Goal: Information Seeking & Learning: Learn about a topic

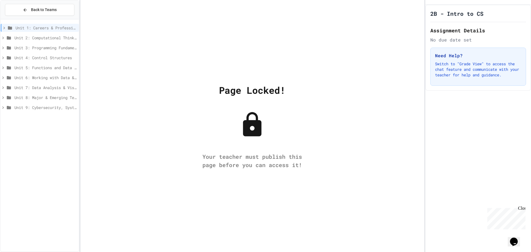
click at [37, 29] on span "Unit 1: Careers & Professionalism" at bounding box center [45, 28] width 61 height 6
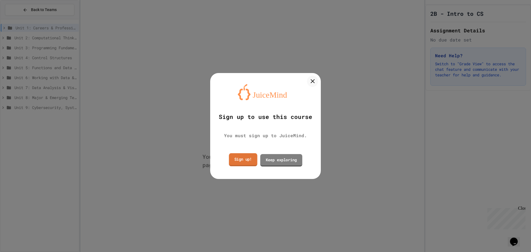
click at [252, 164] on link "Sign up!" at bounding box center [243, 159] width 28 height 13
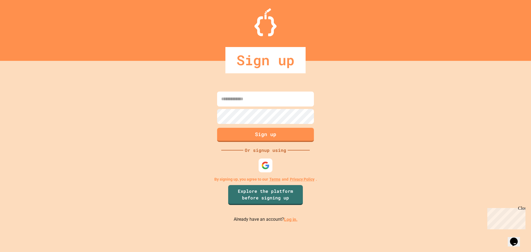
click at [258, 164] on div at bounding box center [265, 165] width 17 height 17
click at [263, 165] on img at bounding box center [265, 165] width 9 height 9
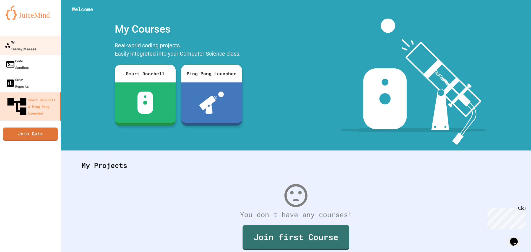
click at [30, 44] on div "My Teams/Classes" at bounding box center [21, 45] width 32 height 14
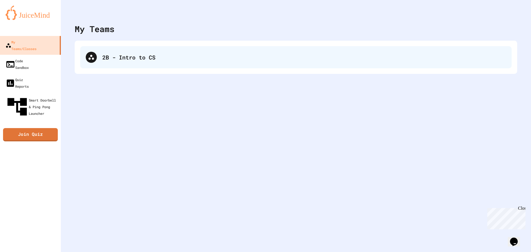
click at [143, 54] on div "2B - Intro to CS" at bounding box center [304, 57] width 404 height 8
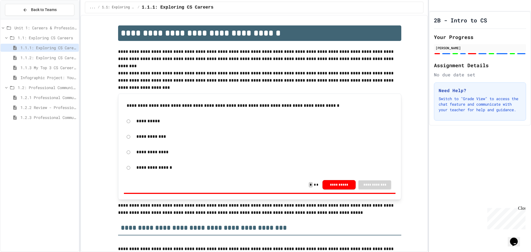
click at [33, 55] on span "1.1.2: Exploring CS Careers - Review" at bounding box center [48, 58] width 56 height 6
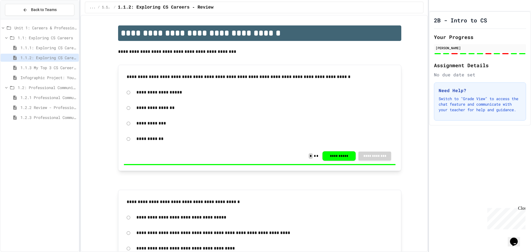
click at [34, 69] on span "1.1.3 My Top 3 CS Careers!" at bounding box center [48, 68] width 56 height 6
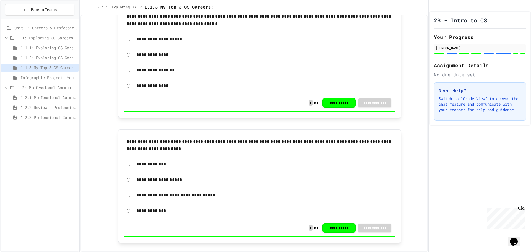
scroll to position [966, 0]
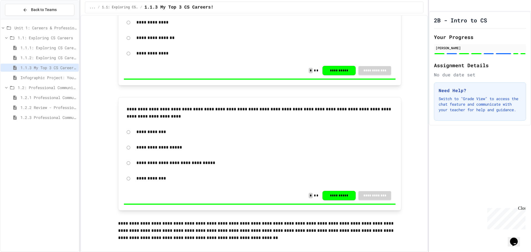
click at [52, 96] on span "1.2.1 Professional Communication" at bounding box center [48, 98] width 56 height 6
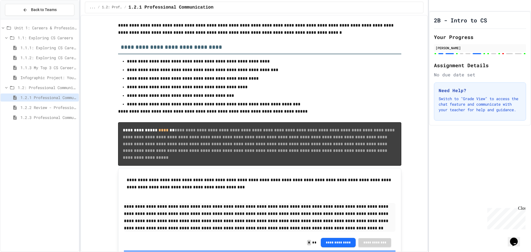
scroll to position [1244, 0]
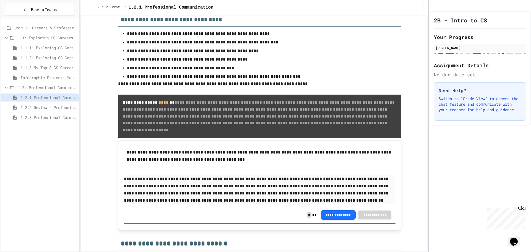
click at [428, 114] on div at bounding box center [428, 126] width 1 height 252
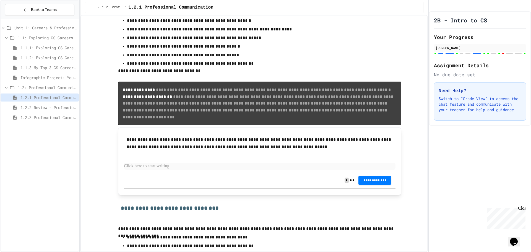
scroll to position [1972, 0]
